Goal: Task Accomplishment & Management: Complete application form

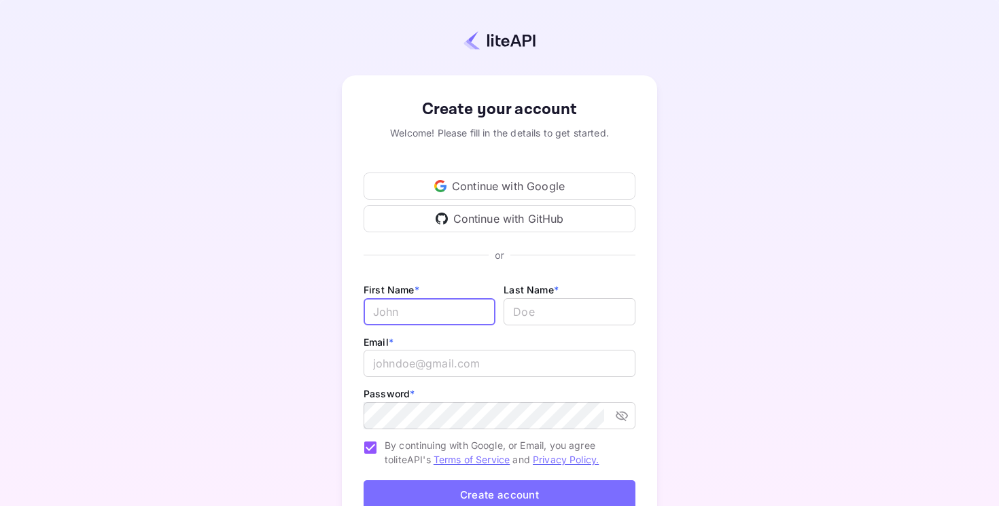
click at [375, 313] on input "Email *" at bounding box center [430, 311] width 132 height 27
type input "[PERSON_NAME]"
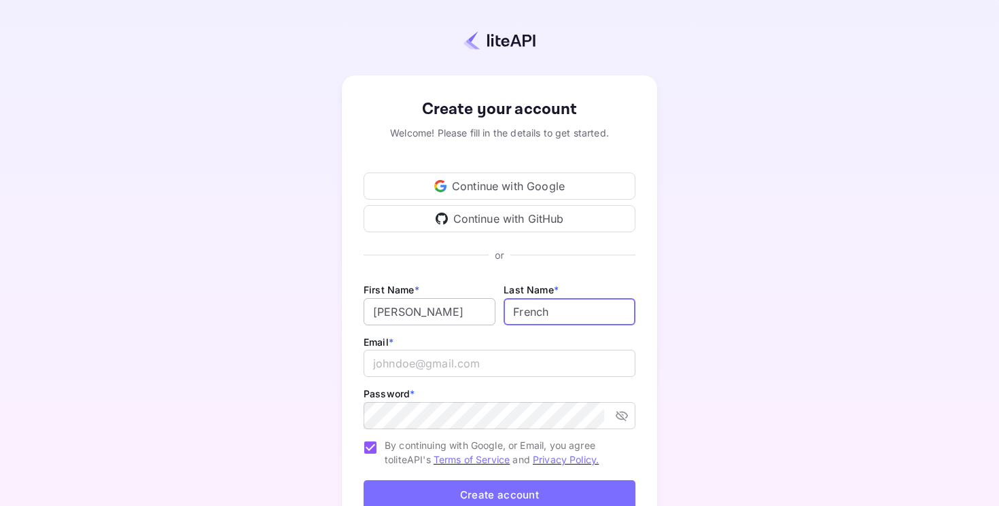
type input "French"
click at [351, 430] on div "Create your account Welcome! Please fill in the details to get started. Continu…" at bounding box center [499, 318] width 315 height 487
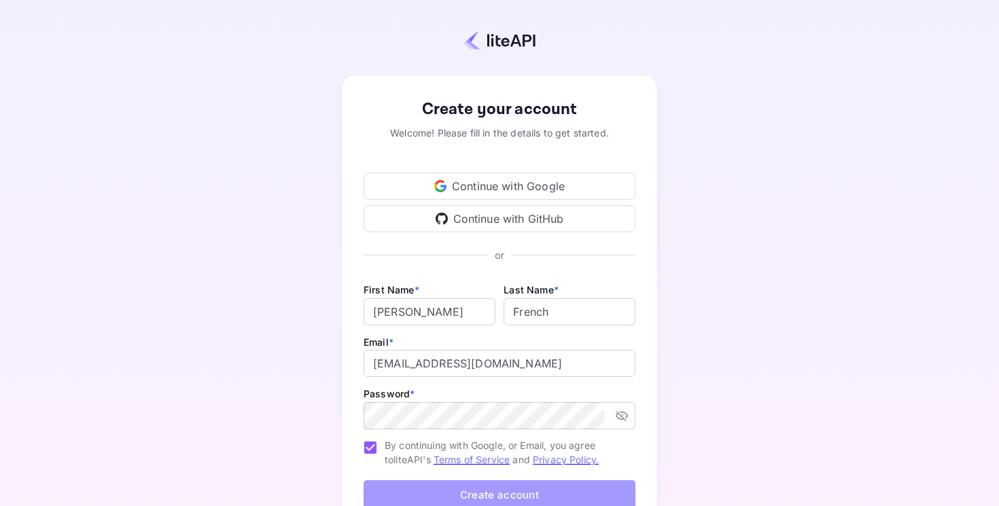
click at [455, 494] on button "Create account" at bounding box center [500, 495] width 272 height 29
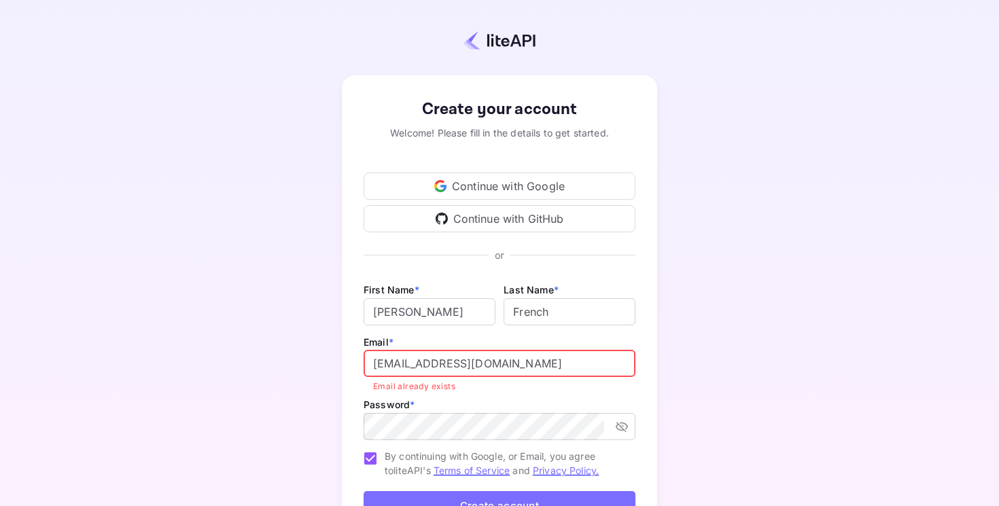
click at [444, 364] on input "[EMAIL_ADDRESS][DOMAIN_NAME]" at bounding box center [500, 363] width 272 height 27
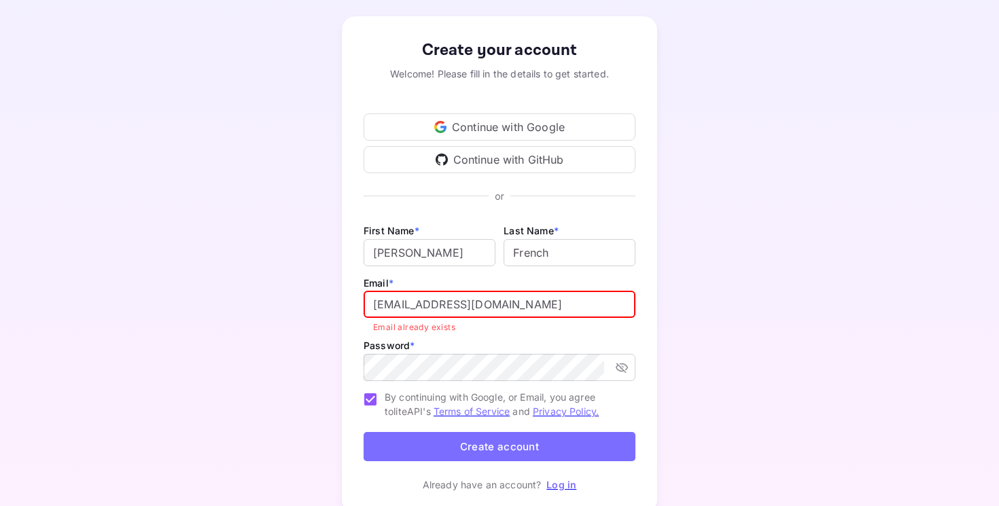
scroll to position [60, 0]
type input "[EMAIL_ADDRESS][DOMAIN_NAME]"
click at [436, 445] on button "Create account" at bounding box center [500, 446] width 272 height 29
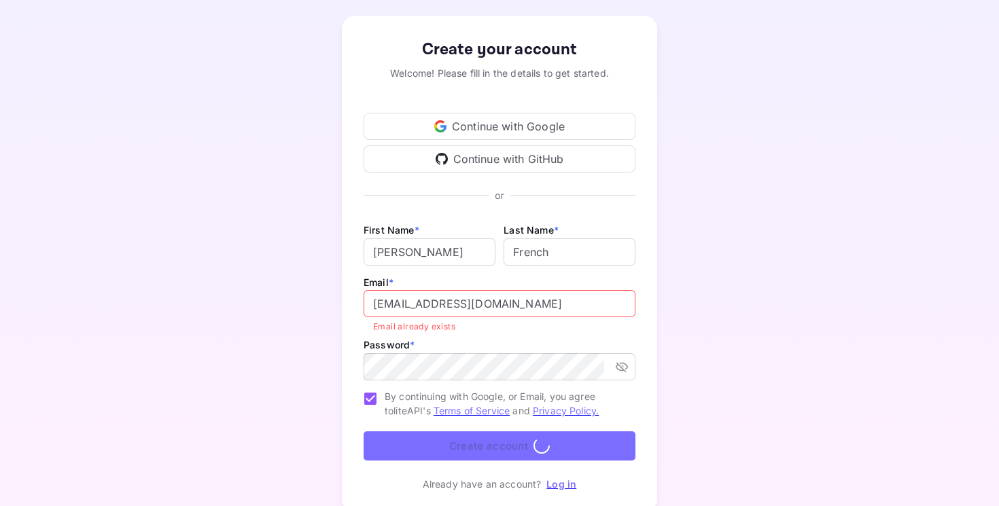
scroll to position [0, 0]
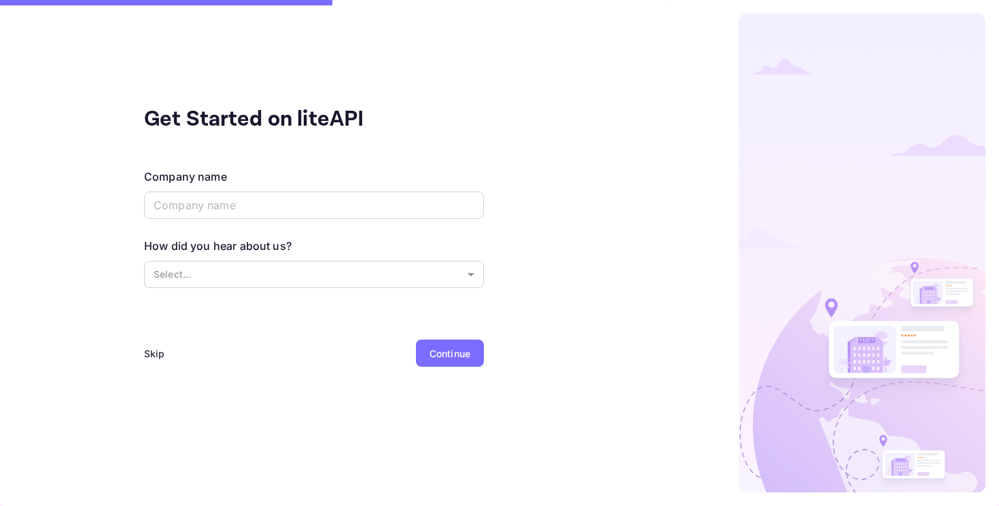
click at [156, 351] on div "Skip" at bounding box center [154, 354] width 21 height 14
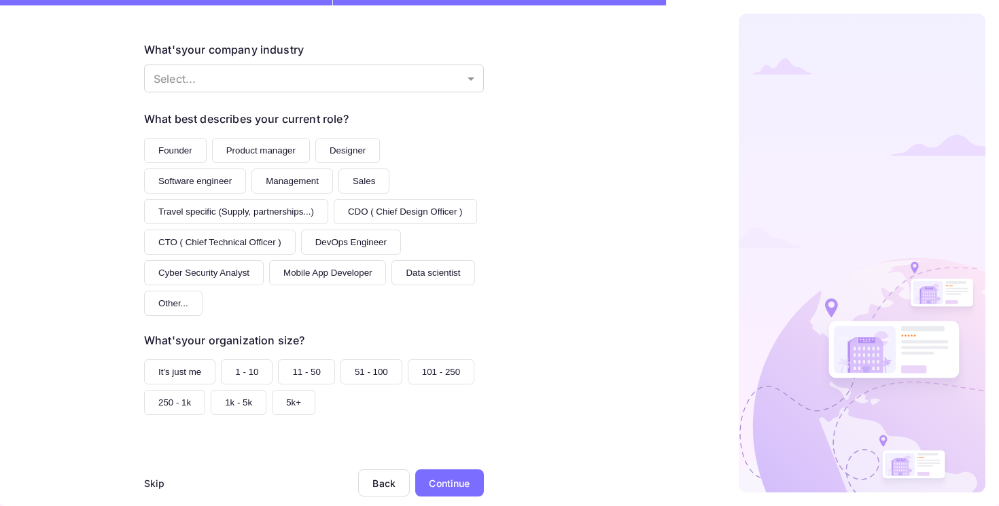
scroll to position [130, 0]
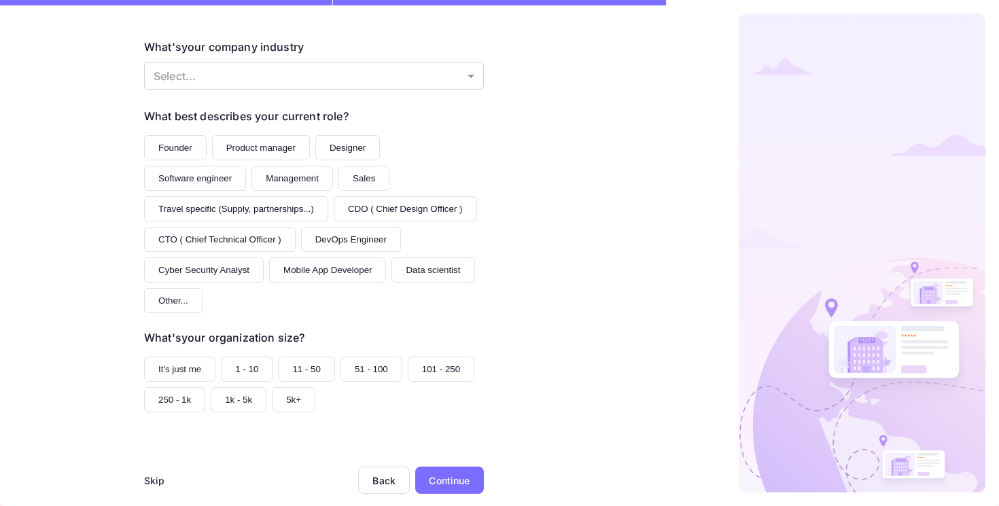
click at [156, 483] on div "Skip" at bounding box center [154, 481] width 21 height 14
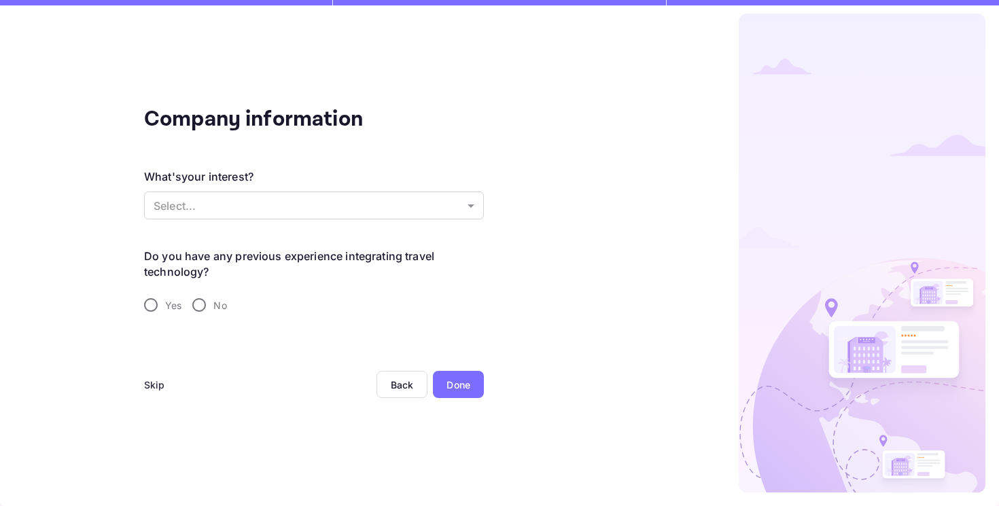
click at [148, 385] on div "Skip" at bounding box center [154, 385] width 21 height 14
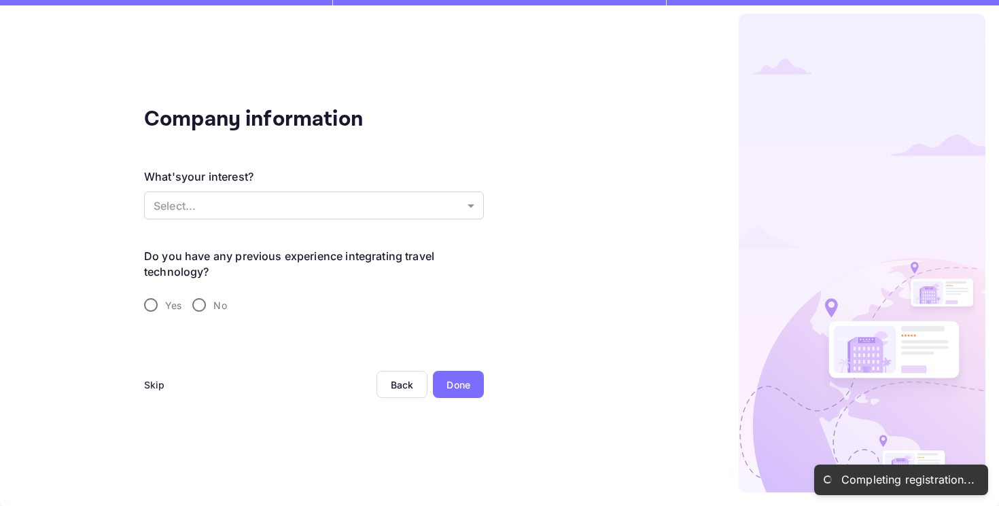
click at [468, 393] on div "Done" at bounding box center [458, 384] width 51 height 27
